Goal: Find specific page/section: Find specific page/section

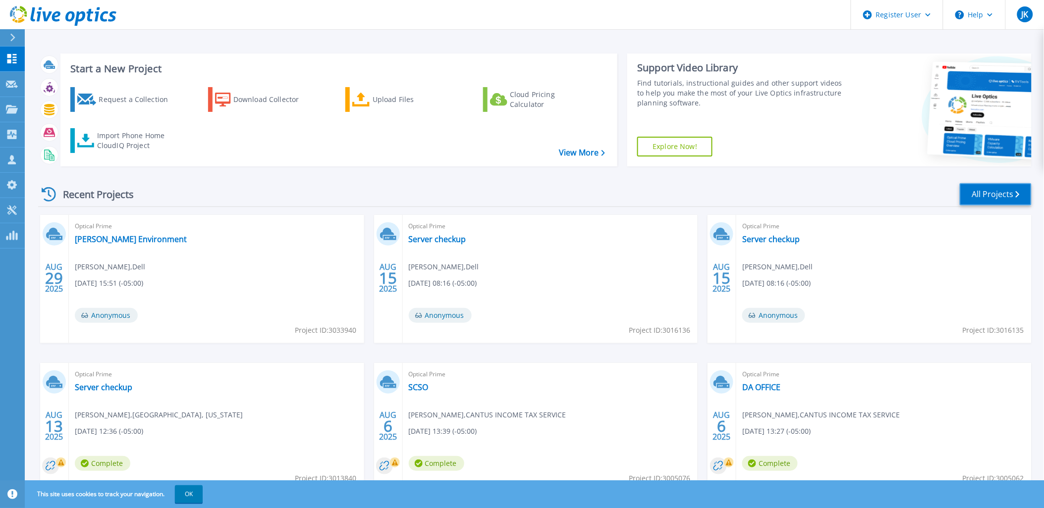
click at [986, 189] on link "All Projects" at bounding box center [996, 194] width 72 height 22
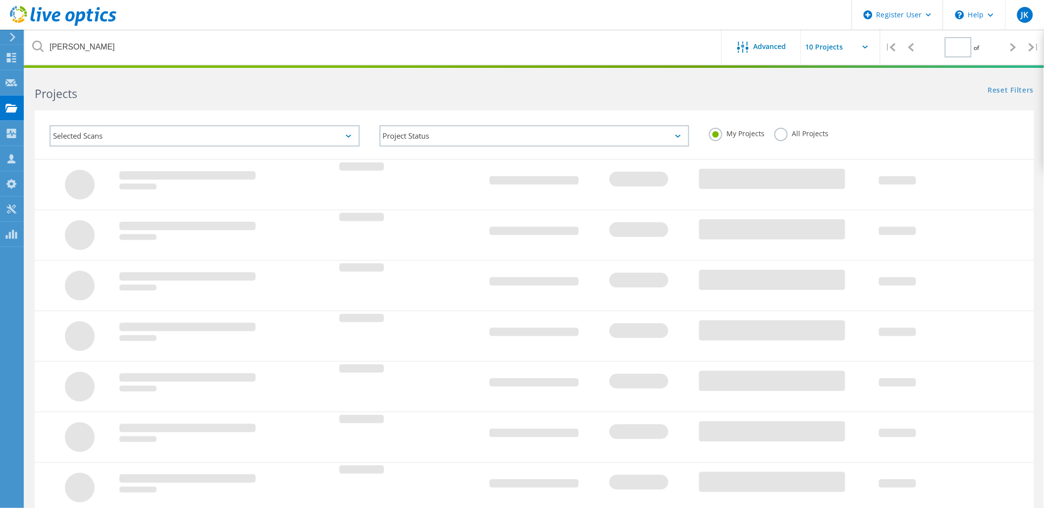
type input "1"
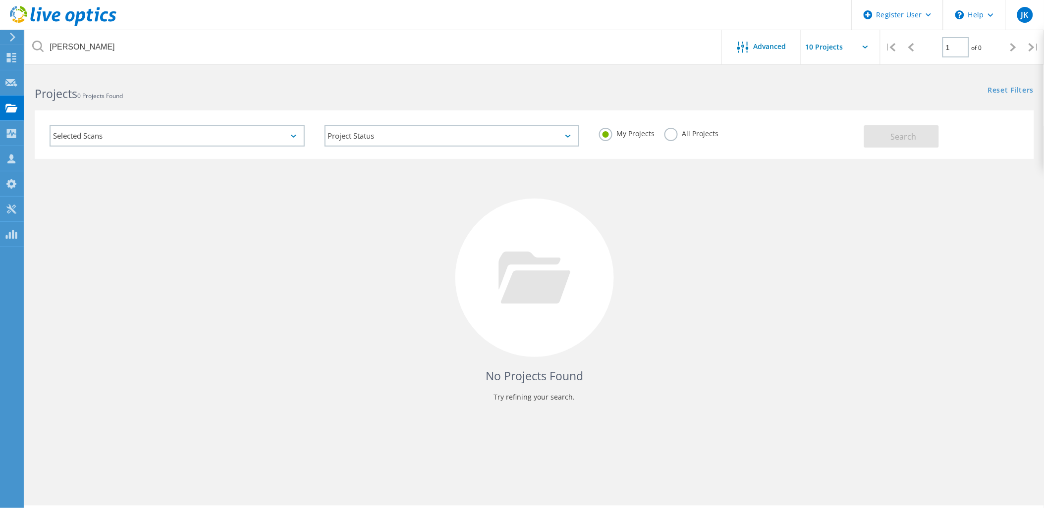
click at [687, 134] on label "All Projects" at bounding box center [691, 132] width 54 height 9
click at [0, 0] on input "All Projects" at bounding box center [0, 0] width 0 height 0
click at [878, 140] on button "Search" at bounding box center [901, 136] width 75 height 22
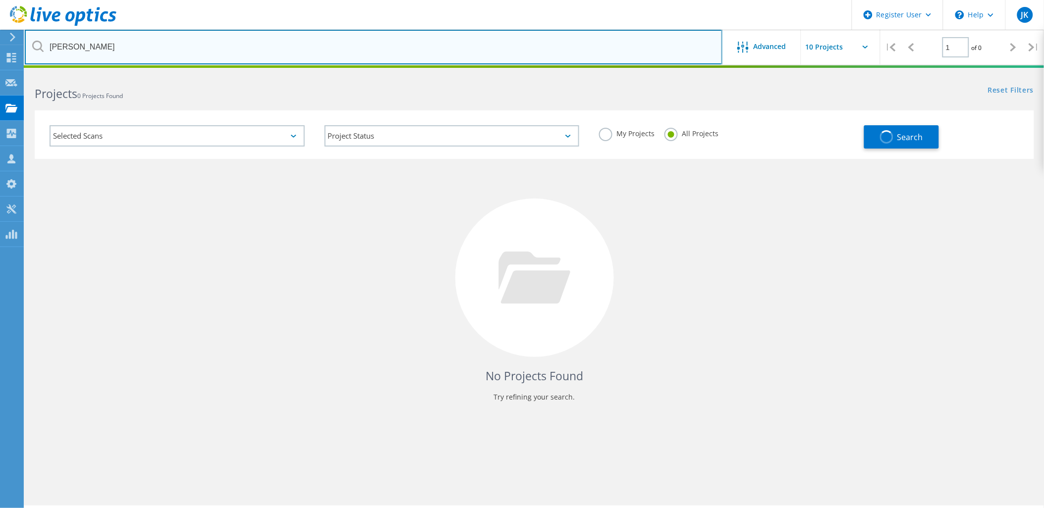
click at [350, 43] on input "greenstreet" at bounding box center [374, 47] width 698 height 35
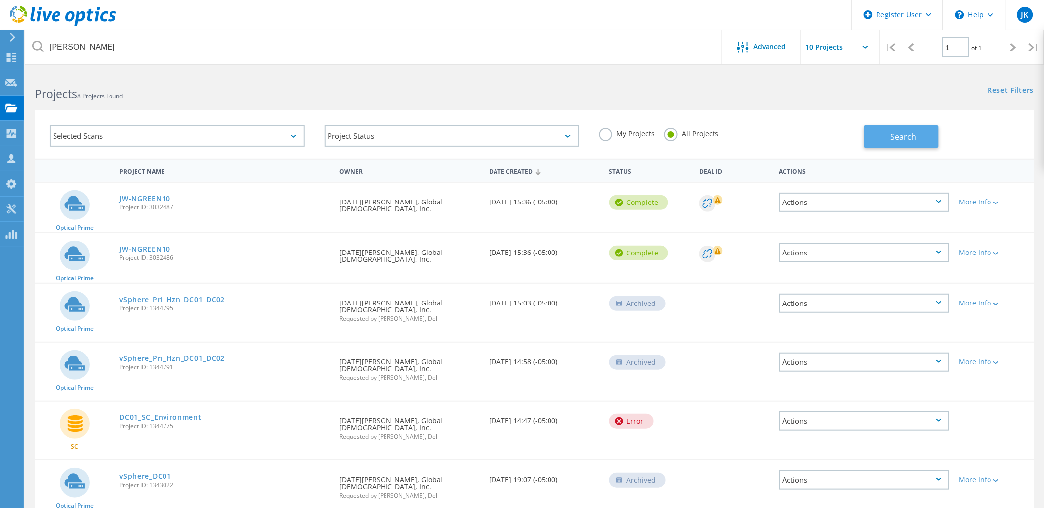
click at [913, 137] on span "Search" at bounding box center [904, 136] width 26 height 11
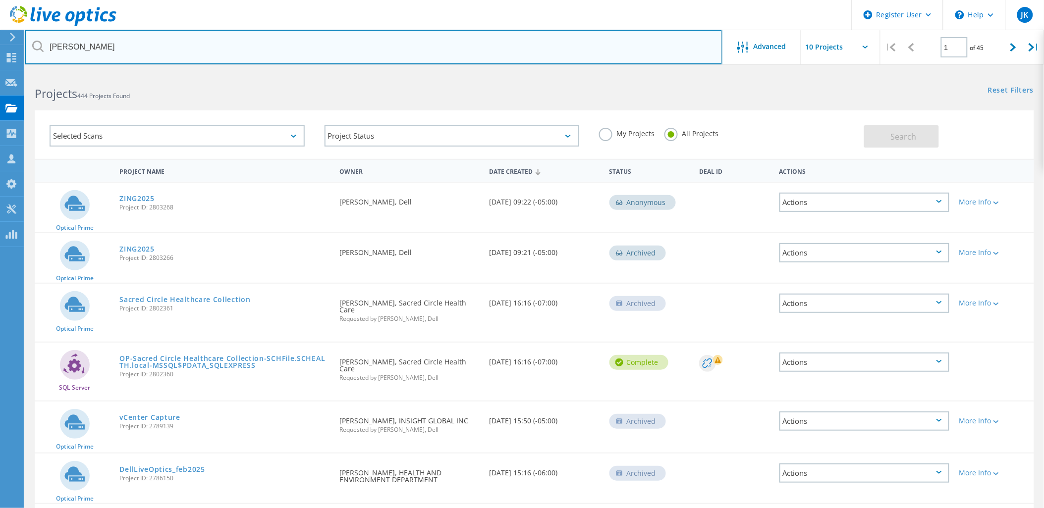
click at [348, 57] on input "randy" at bounding box center [374, 47] width 698 height 35
type input "van vleck"
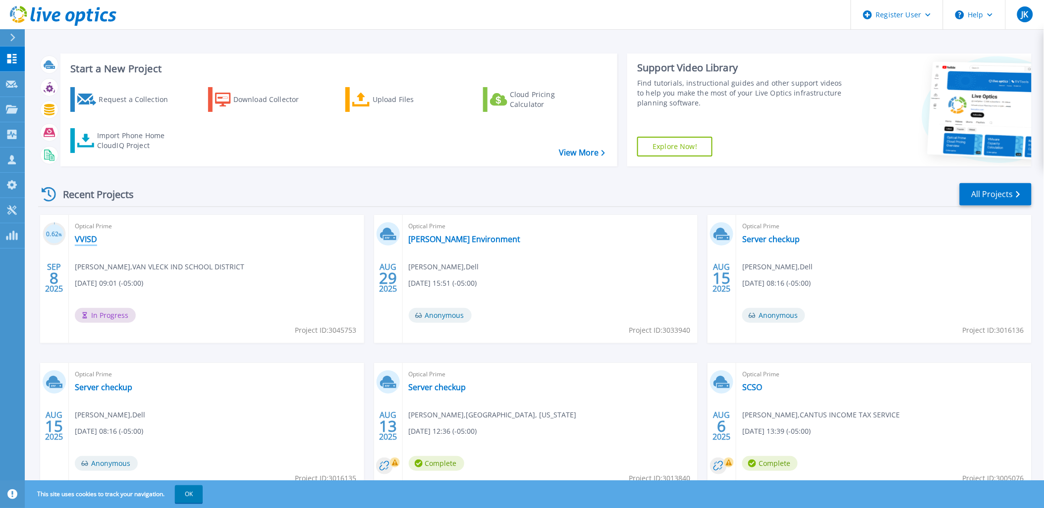
click at [87, 238] on link "VVISD" at bounding box center [86, 239] width 22 height 10
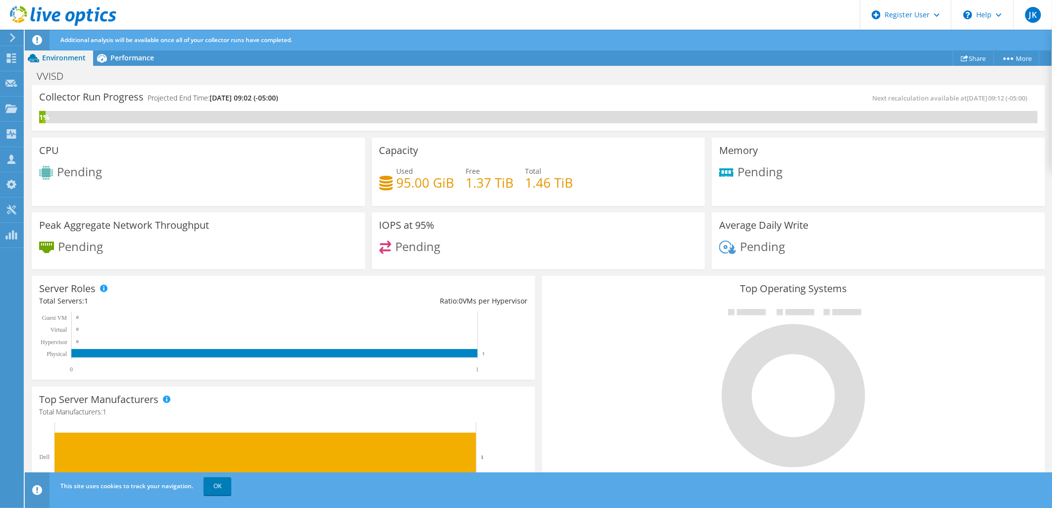
scroll to position [236, 0]
click at [372, 233] on div "IOPS at 95% Pending" at bounding box center [538, 241] width 333 height 57
